Goal: Information Seeking & Learning: Check status

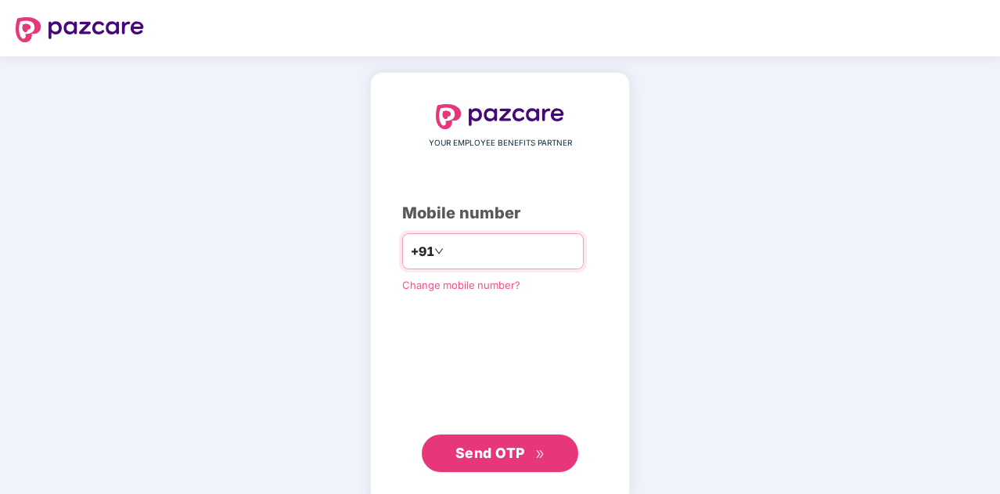
click at [500, 250] on input "number" at bounding box center [511, 251] width 128 height 25
type input "**********"
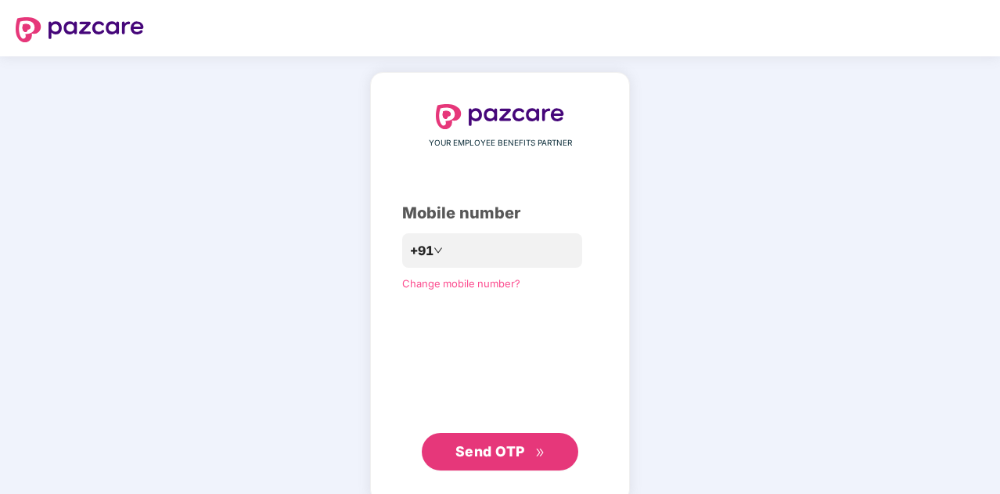
click at [518, 444] on span "Send OTP" at bounding box center [490, 451] width 70 height 16
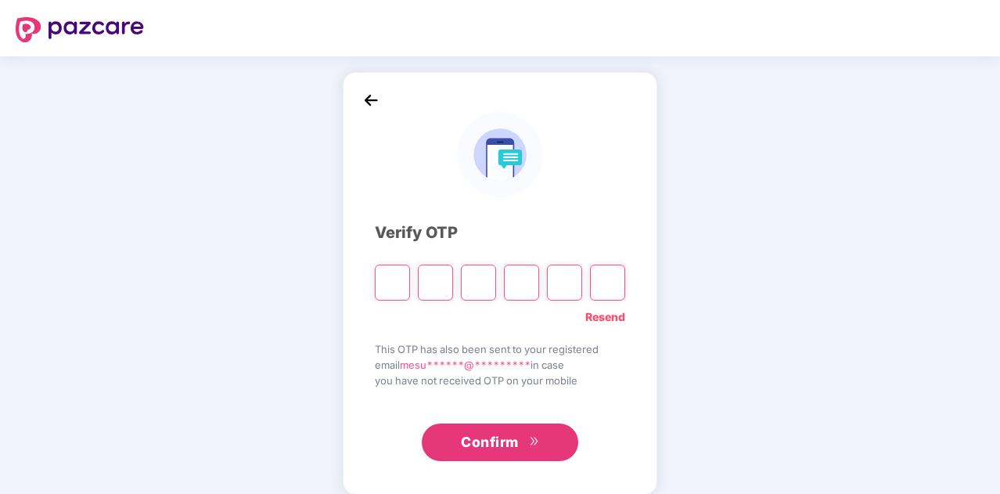
type input "*"
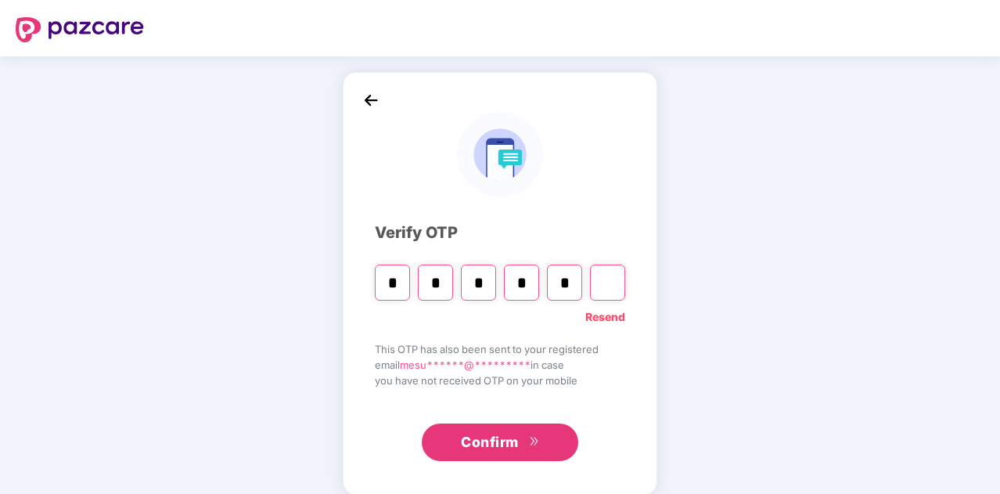
type input "*"
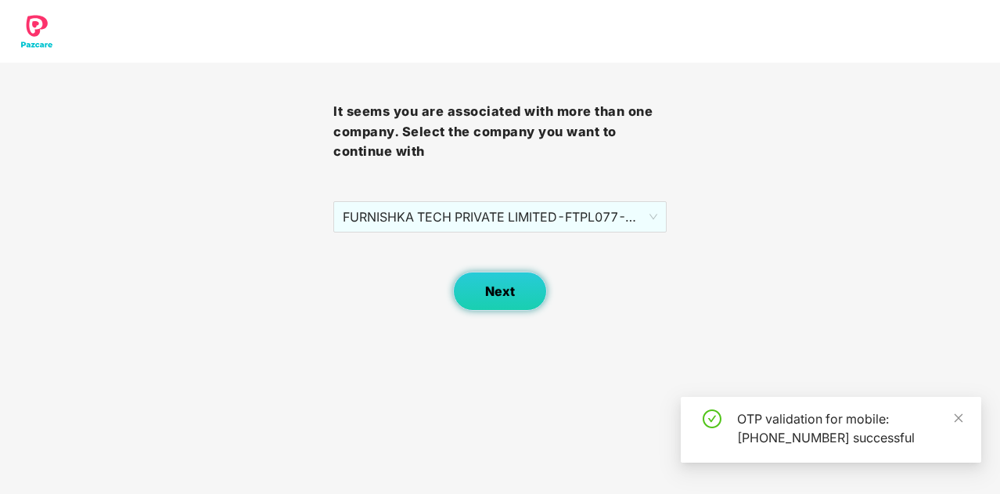
click at [512, 292] on span "Next" at bounding box center [500, 291] width 30 height 15
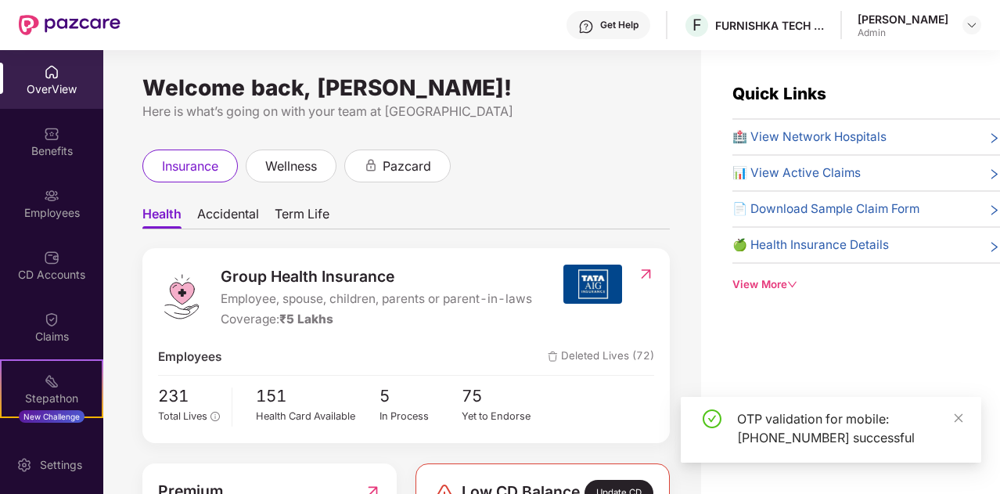
click at [950, 419] on div "OTP validation for mobile: [PHONE_NUMBER] successful" at bounding box center [849, 428] width 225 height 38
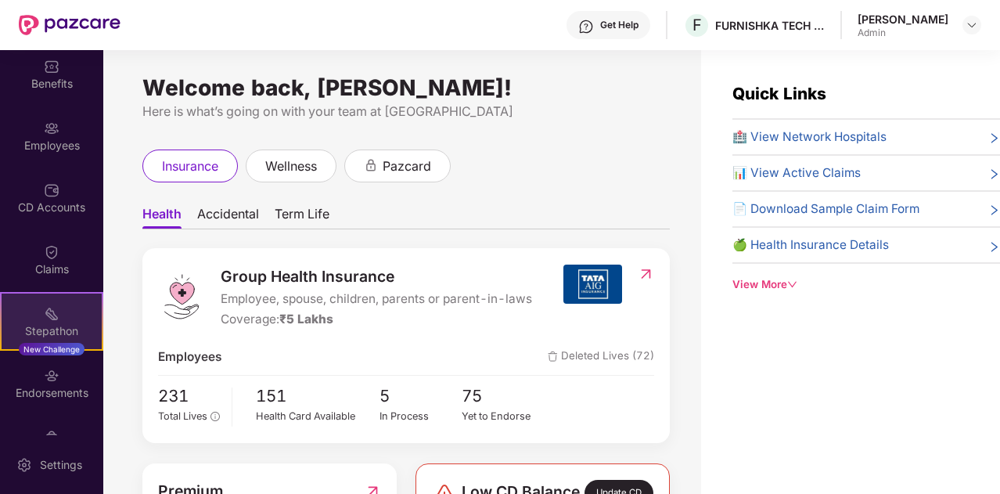
scroll to position [68, 0]
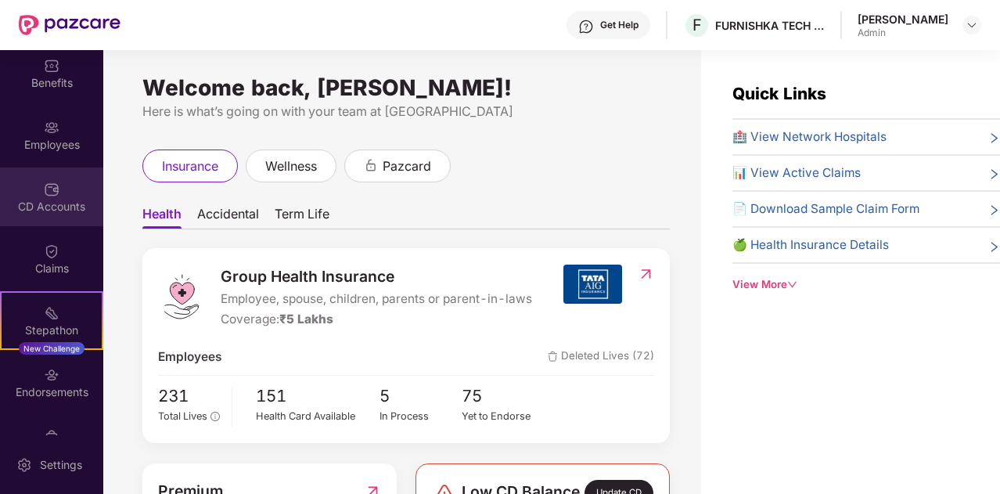
click at [56, 195] on img at bounding box center [52, 190] width 16 height 16
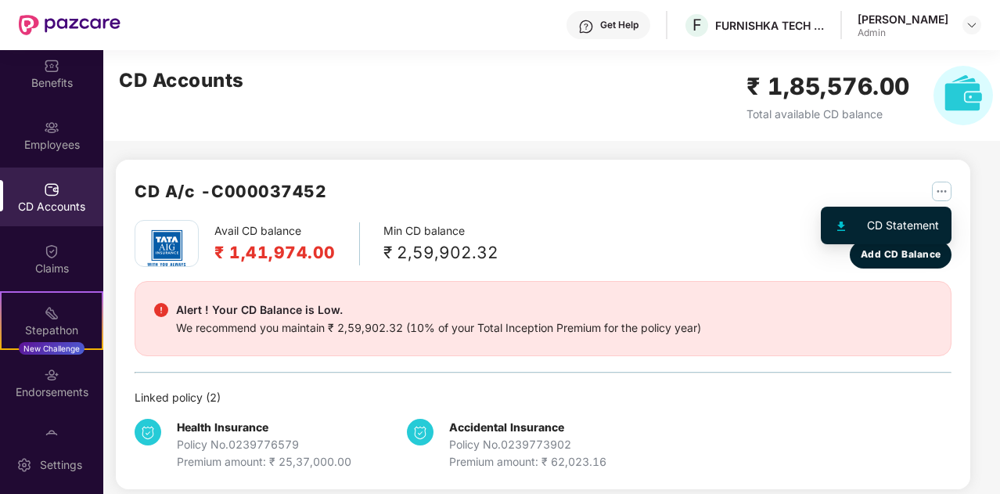
click at [948, 189] on img "button" at bounding box center [942, 192] width 20 height 20
click at [898, 224] on div "CD Statement" at bounding box center [903, 225] width 72 height 17
click at [936, 191] on img "button" at bounding box center [942, 192] width 20 height 20
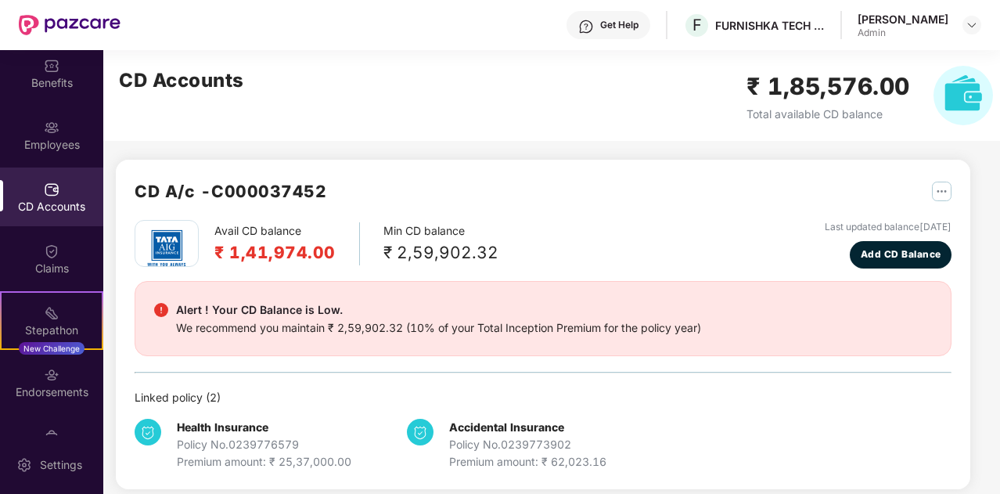
click at [705, 212] on div "CD A/c - C000037452" at bounding box center [543, 198] width 817 height 41
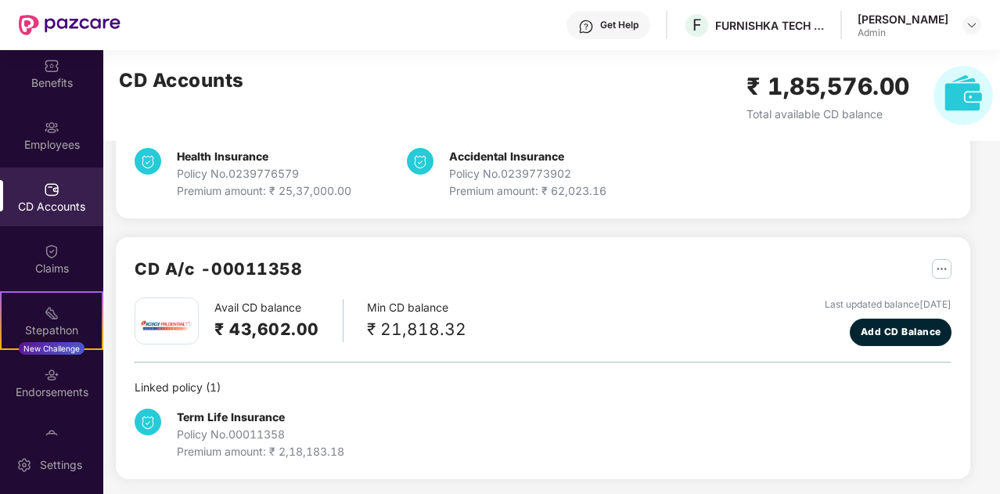
scroll to position [272, 0]
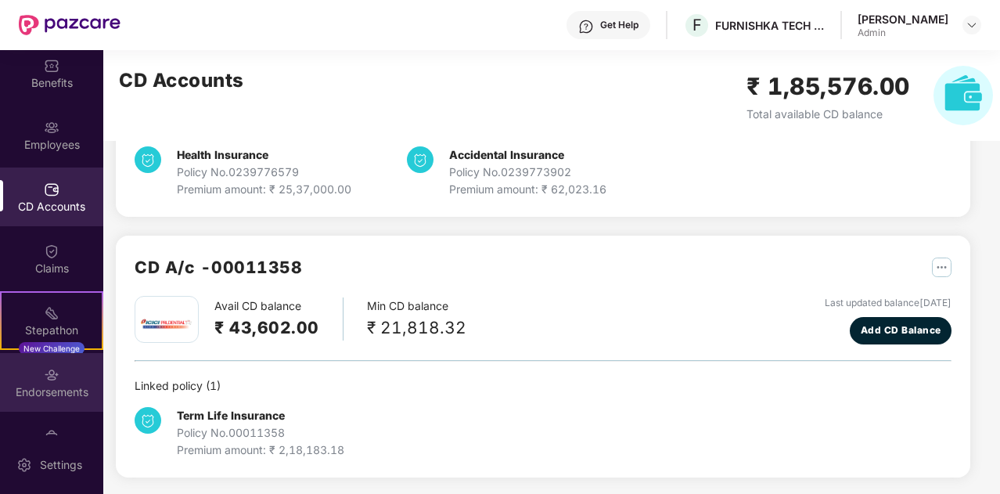
click at [47, 384] on div "Endorsements" at bounding box center [51, 392] width 103 height 16
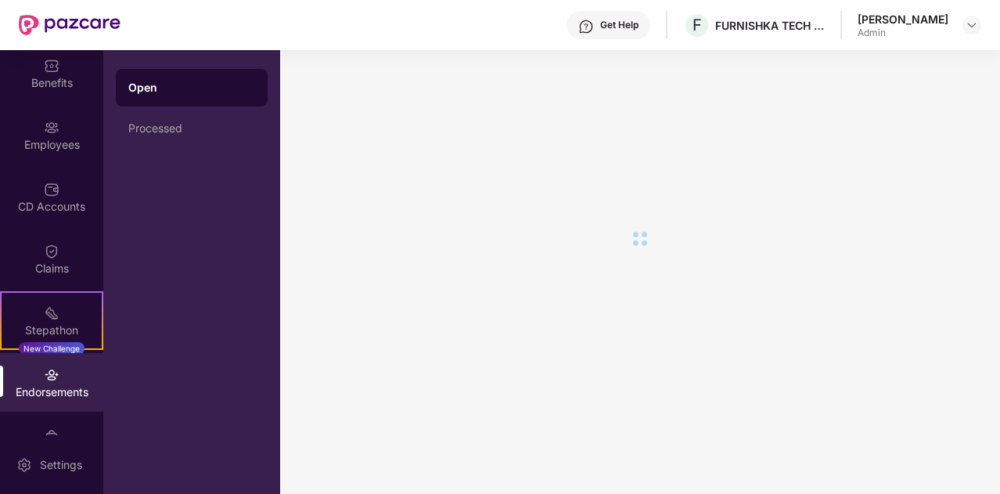
scroll to position [0, 0]
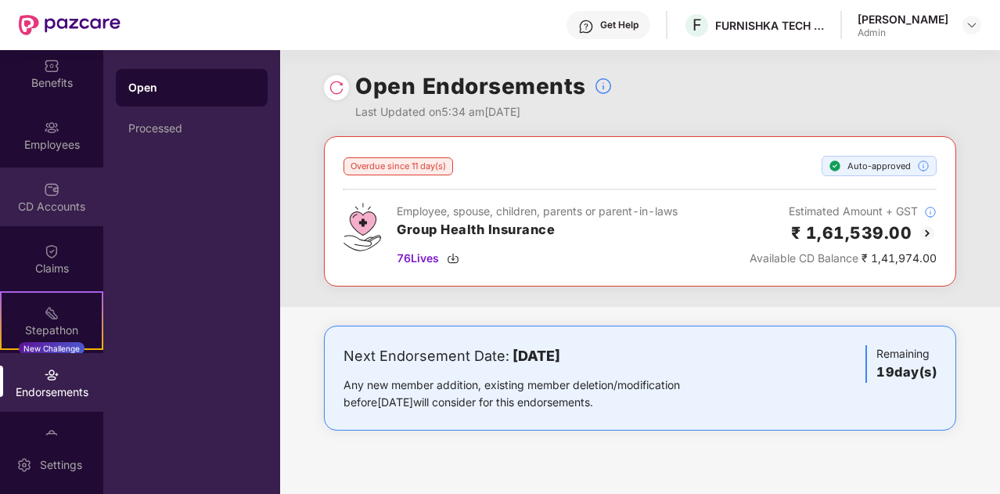
click at [49, 203] on div "CD Accounts" at bounding box center [51, 207] width 103 height 16
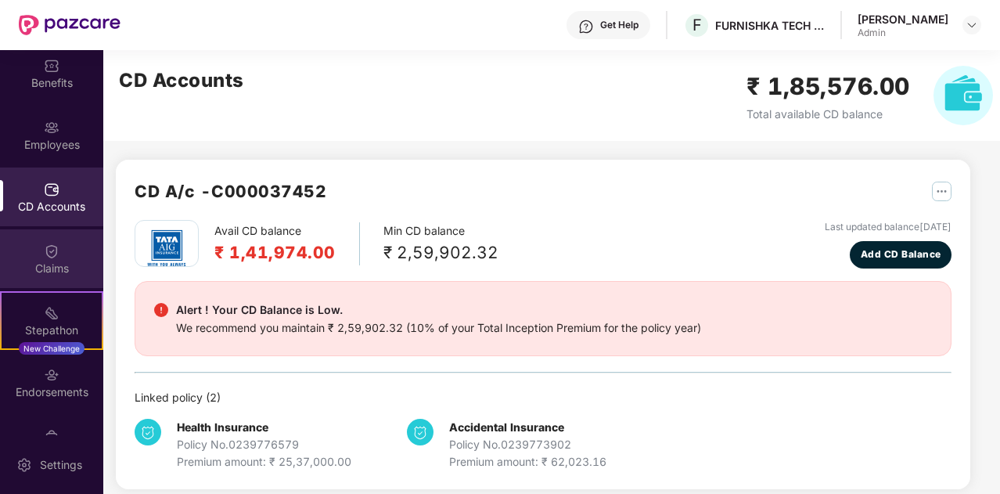
click at [56, 261] on div "Claims" at bounding box center [51, 269] width 103 height 16
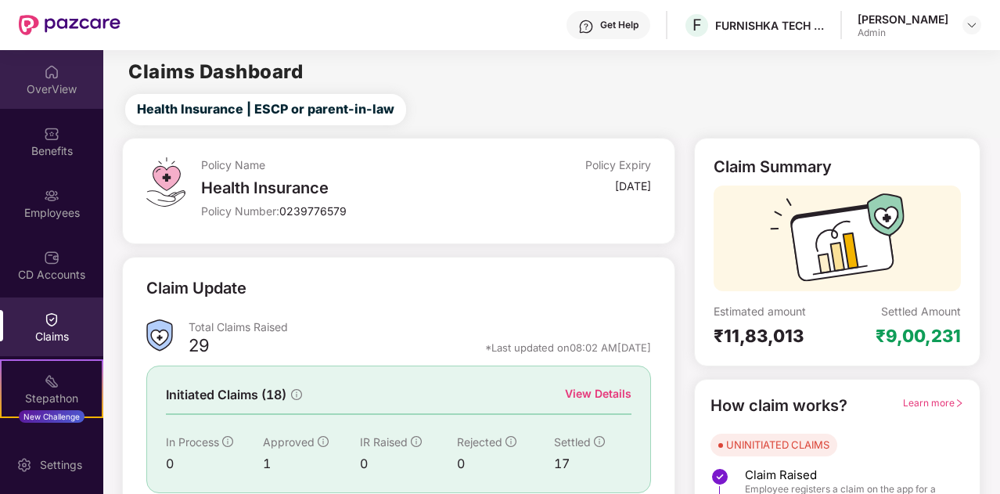
click at [42, 90] on div "OverView" at bounding box center [51, 89] width 103 height 16
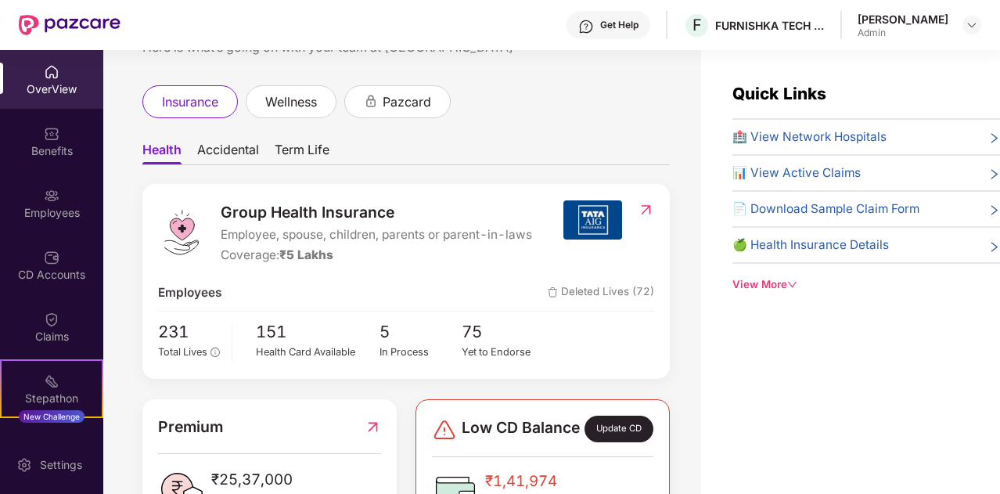
scroll to position [70, 0]
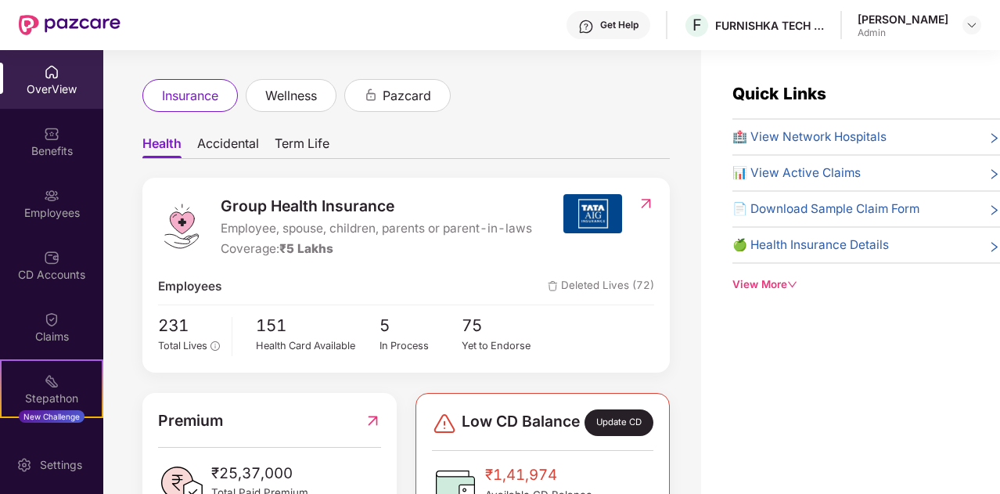
click at [230, 148] on span "Accidental" at bounding box center [228, 146] width 62 height 23
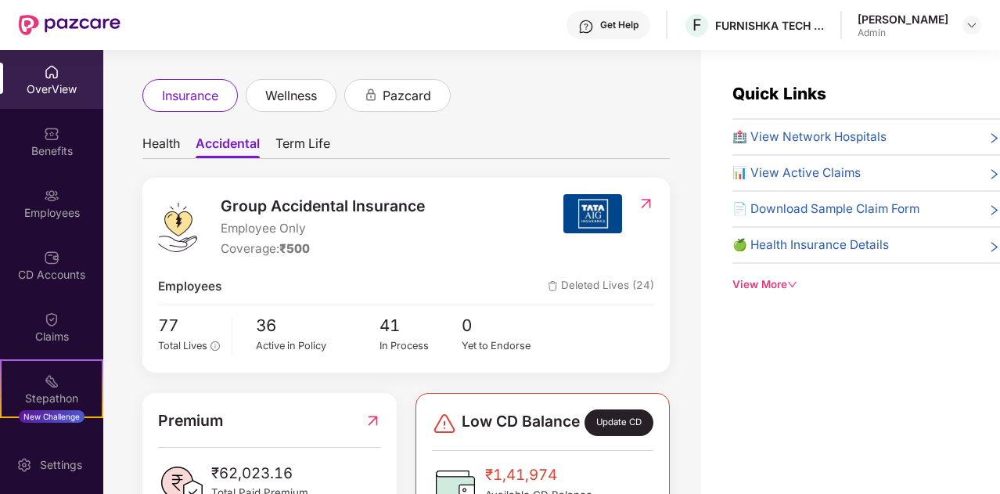
click at [653, 194] on div "Group Accidental Insurance Employee Only Coverage: ₹500 Employees Deleted Lives…" at bounding box center [405, 275] width 527 height 195
click at [648, 200] on img at bounding box center [646, 204] width 16 height 16
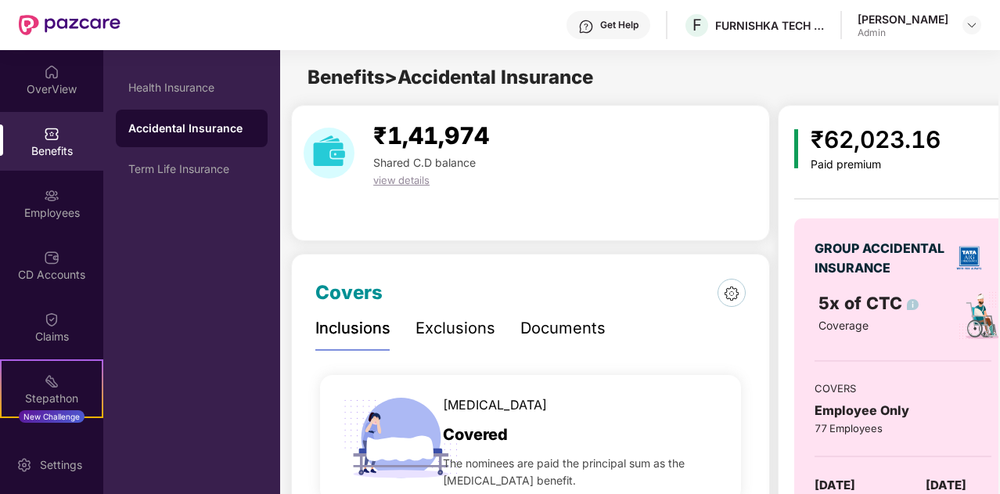
click at [873, 151] on div "₹62,023.16" at bounding box center [876, 139] width 130 height 37
click at [653, 191] on div "₹1,41,974 Shared C.D balance view details" at bounding box center [530, 173] width 479 height 136
click at [405, 184] on span "view details" at bounding box center [401, 180] width 56 height 13
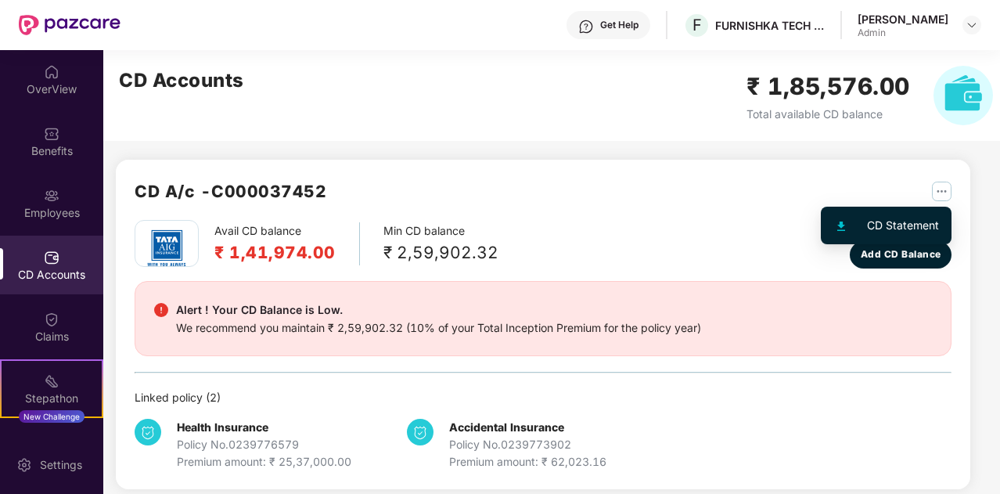
click at [939, 193] on img "button" at bounding box center [942, 192] width 20 height 20
click at [866, 221] on div at bounding box center [850, 225] width 34 height 17
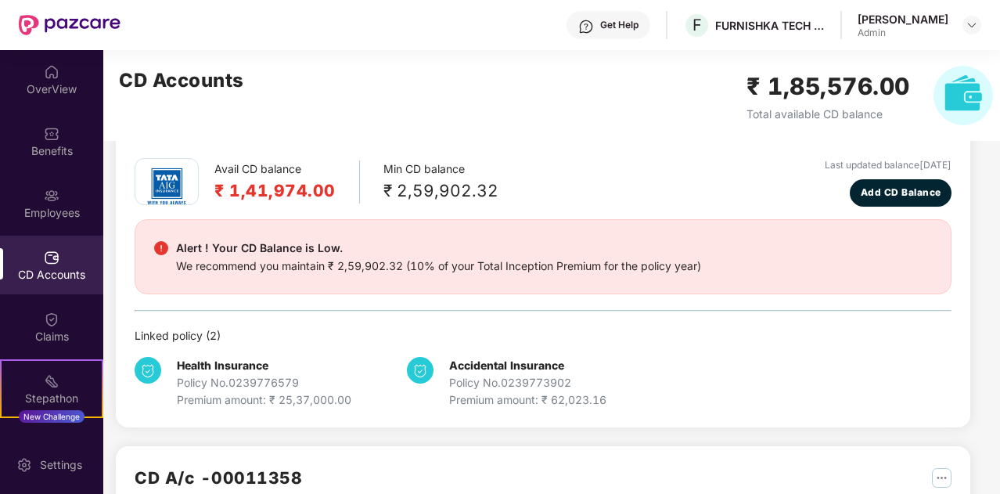
scroll to position [63, 0]
click at [254, 378] on div "Policy No. 0239776579" at bounding box center [264, 381] width 175 height 17
click at [504, 369] on b "Accidental Insurance" at bounding box center [506, 364] width 115 height 13
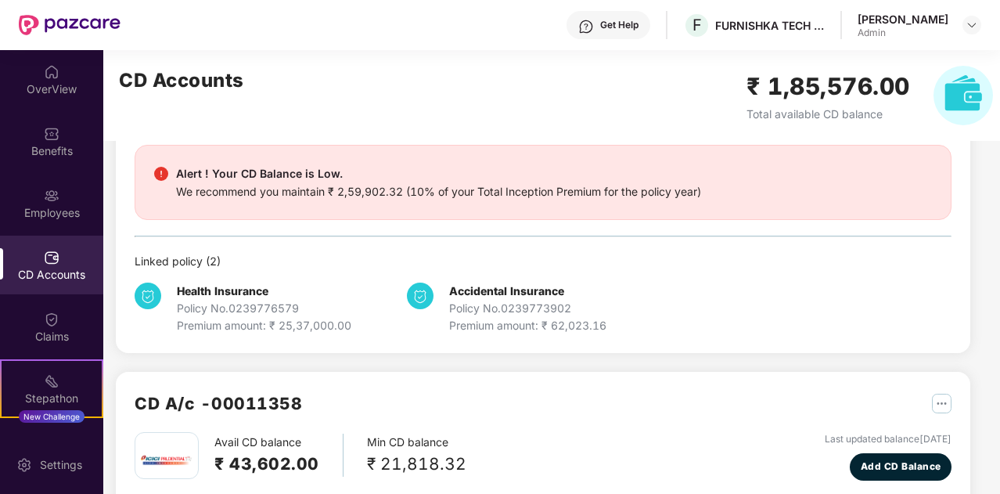
scroll to position [139, 0]
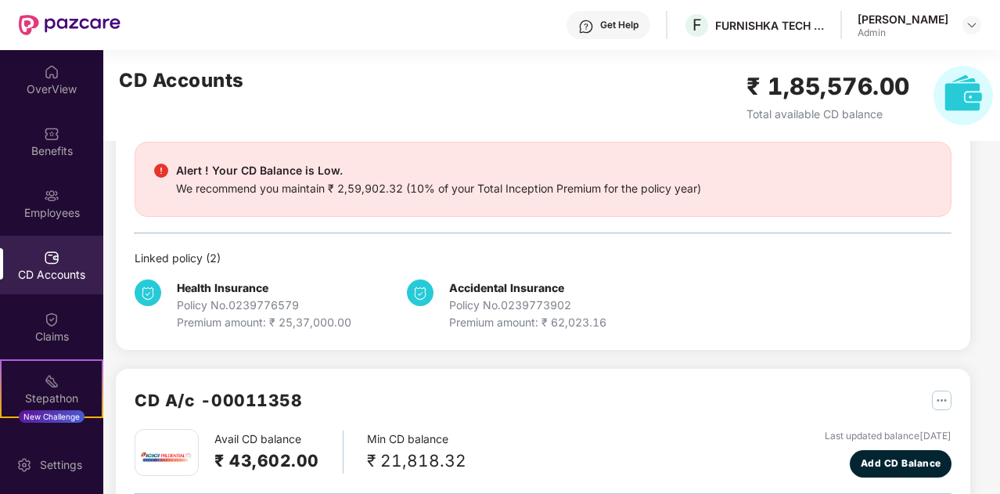
click at [148, 295] on img at bounding box center [148, 292] width 27 height 27
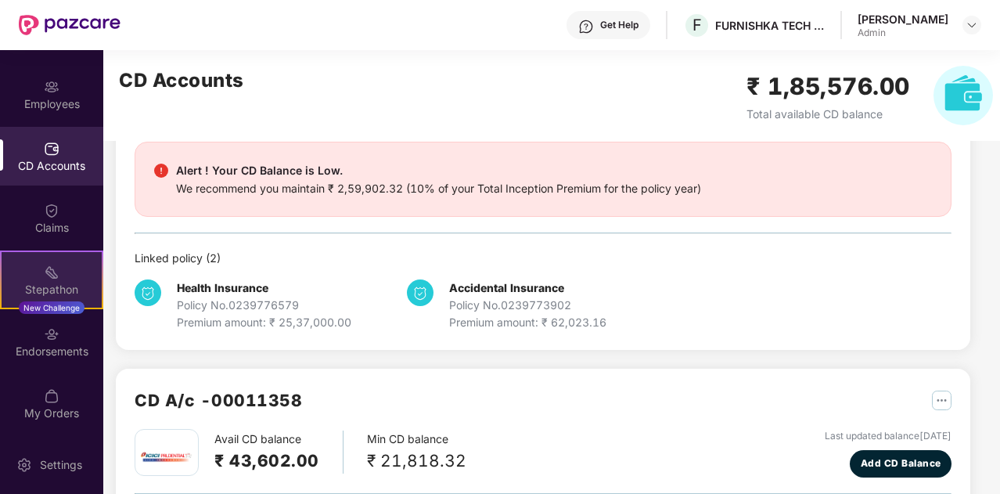
scroll to position [0, 0]
